Goal: Navigation & Orientation: Understand site structure

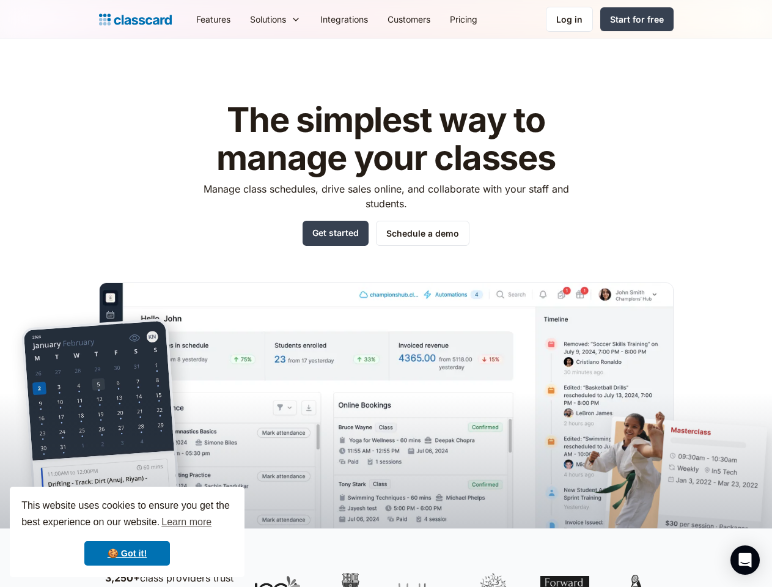
click at [386, 293] on img at bounding box center [386, 423] width 575 height 282
click at [127, 532] on div "This website uses cookies to ensure you get the best experience on our website.…" at bounding box center [127, 532] width 235 height 90
click at [430, 19] on nav "Features Resources Blog The latest industry news, updates and info. Customer st…" at bounding box center [429, 20] width 487 height 28
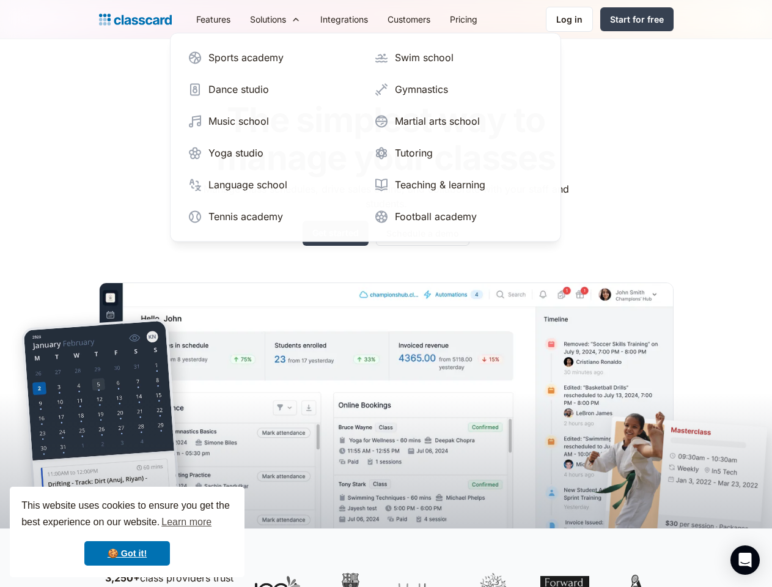
click at [250, 19] on div "Solutions" at bounding box center [268, 19] width 36 height 13
click at [745, 560] on icon "Open Intercom Messenger" at bounding box center [745, 560] width 13 height 15
